Goal: Transaction & Acquisition: Purchase product/service

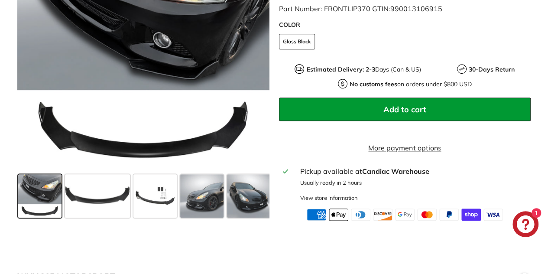
scroll to position [339, 0]
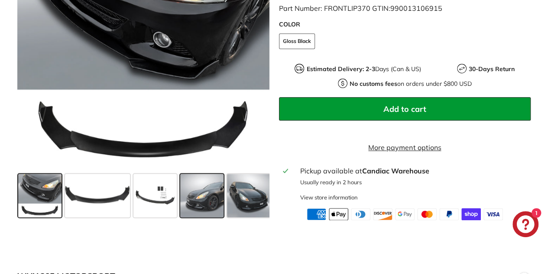
click at [198, 201] on span at bounding box center [201, 194] width 43 height 43
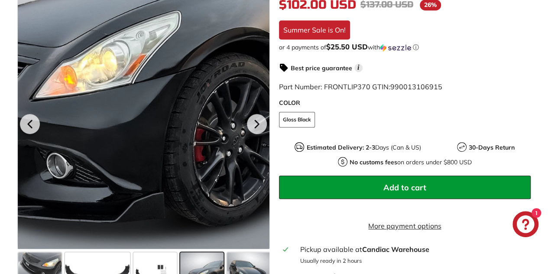
scroll to position [321, 0]
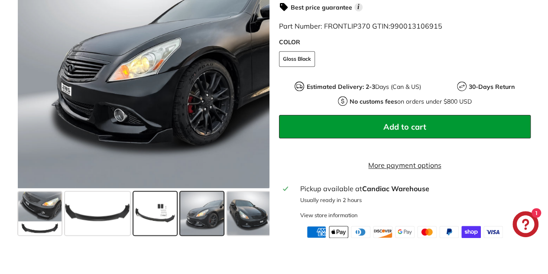
click at [163, 214] on span at bounding box center [154, 212] width 43 height 43
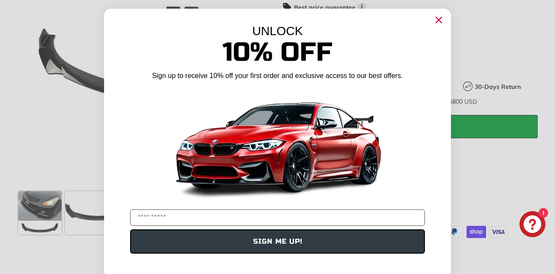
click at [438, 21] on circle "Close dialog" at bounding box center [438, 19] width 13 height 13
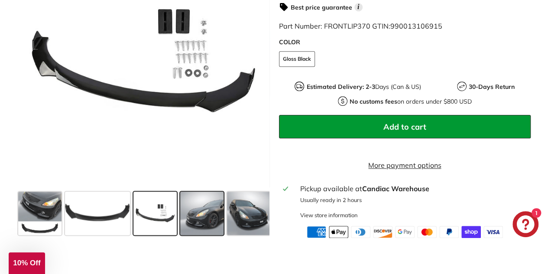
click at [201, 219] on span at bounding box center [201, 212] width 43 height 43
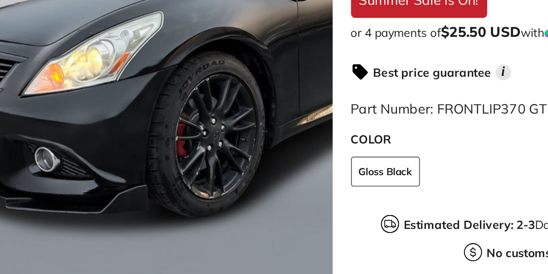
scroll to position [186, 0]
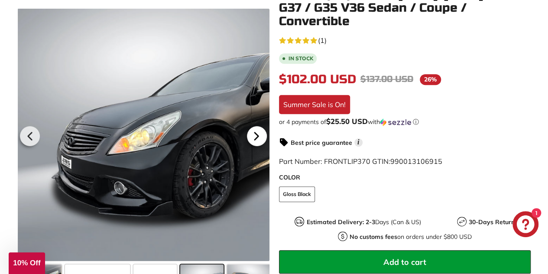
click at [248, 132] on icon at bounding box center [257, 136] width 20 height 20
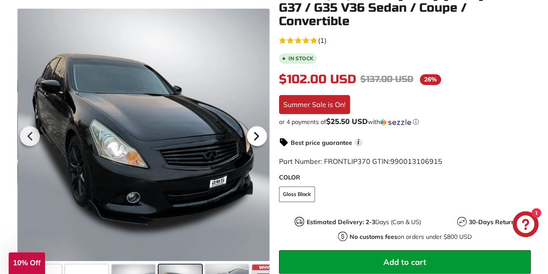
scroll to position [0, 96]
click at [248, 132] on icon at bounding box center [257, 136] width 20 height 20
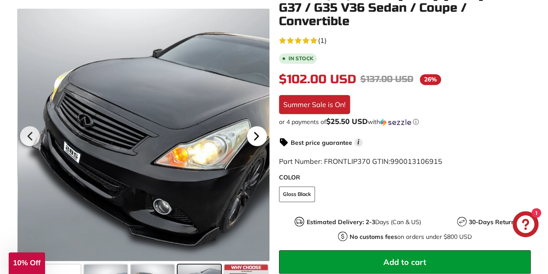
click at [249, 127] on icon at bounding box center [257, 136] width 20 height 20
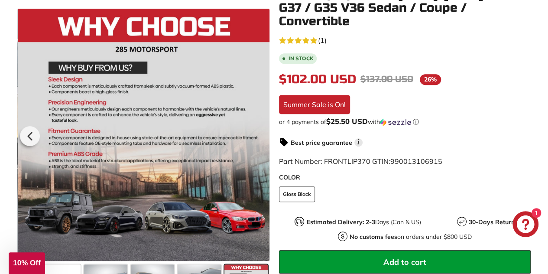
click at [249, 127] on div at bounding box center [144, 135] width 252 height 252
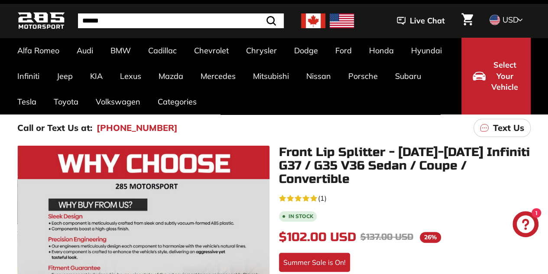
scroll to position [0, 0]
